Goal: Information Seeking & Learning: Learn about a topic

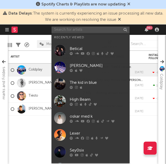
click at [92, 31] on input "text" at bounding box center [91, 30] width 78 height 7
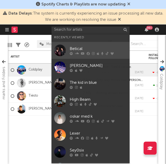
click at [91, 47] on div "Betical" at bounding box center [98, 49] width 57 height 6
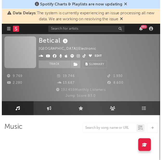
scroll to position [87, 0]
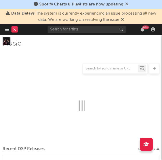
select select "6m"
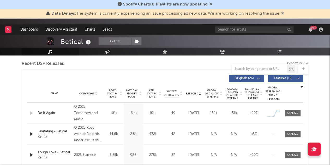
scroll to position [192, 0]
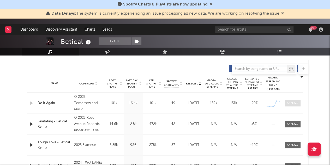
click at [166, 100] on span at bounding box center [293, 103] width 16 height 7
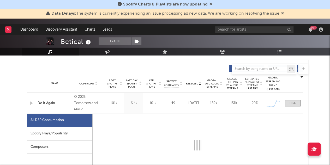
select select "1w"
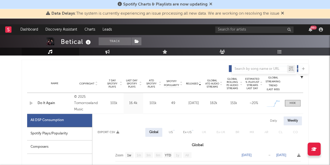
click at [77, 130] on div "Spotify Plays/Popularity" at bounding box center [59, 133] width 65 height 13
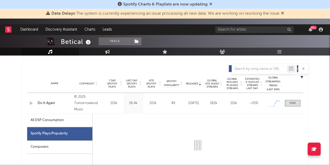
select select "1w"
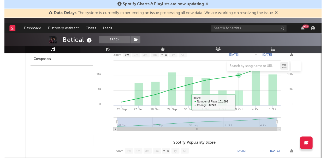
scroll to position [244, 0]
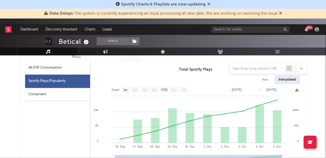
select select "Zoom"
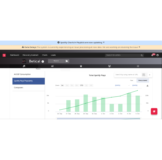
scroll to position [259, 0]
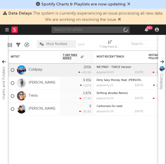
click at [107, 27] on input "text" at bounding box center [91, 30] width 78 height 7
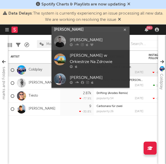
type input "[PERSON_NAME]"
click at [91, 43] on icon at bounding box center [91, 44] width 3 height 3
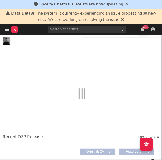
select select "6m"
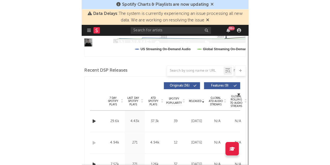
scroll to position [177, 0]
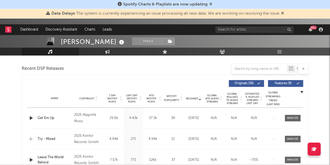
click at [166, 121] on div "Name Get Em Up Copyright 2025 Magnifik Music Label Magnifik Music Album Names G…" at bounding box center [165, 117] width 276 height 21
click at [166, 116] on div at bounding box center [292, 118] width 11 height 4
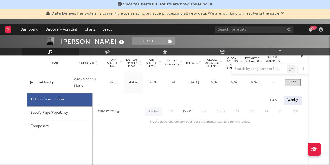
scroll to position [203, 0]
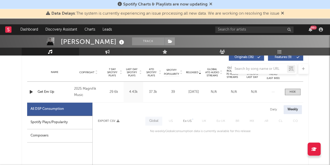
click at [53, 121] on div "Spotify Plays/Popularity" at bounding box center [59, 121] width 65 height 13
select select "1w"
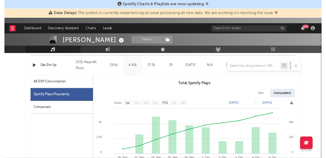
scroll to position [255, 0]
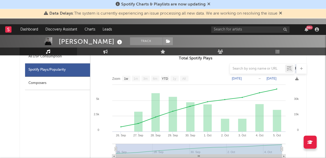
select select "Zoom"
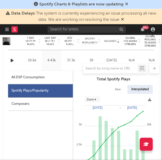
scroll to position [270, 0]
